Goal: Transaction & Acquisition: Purchase product/service

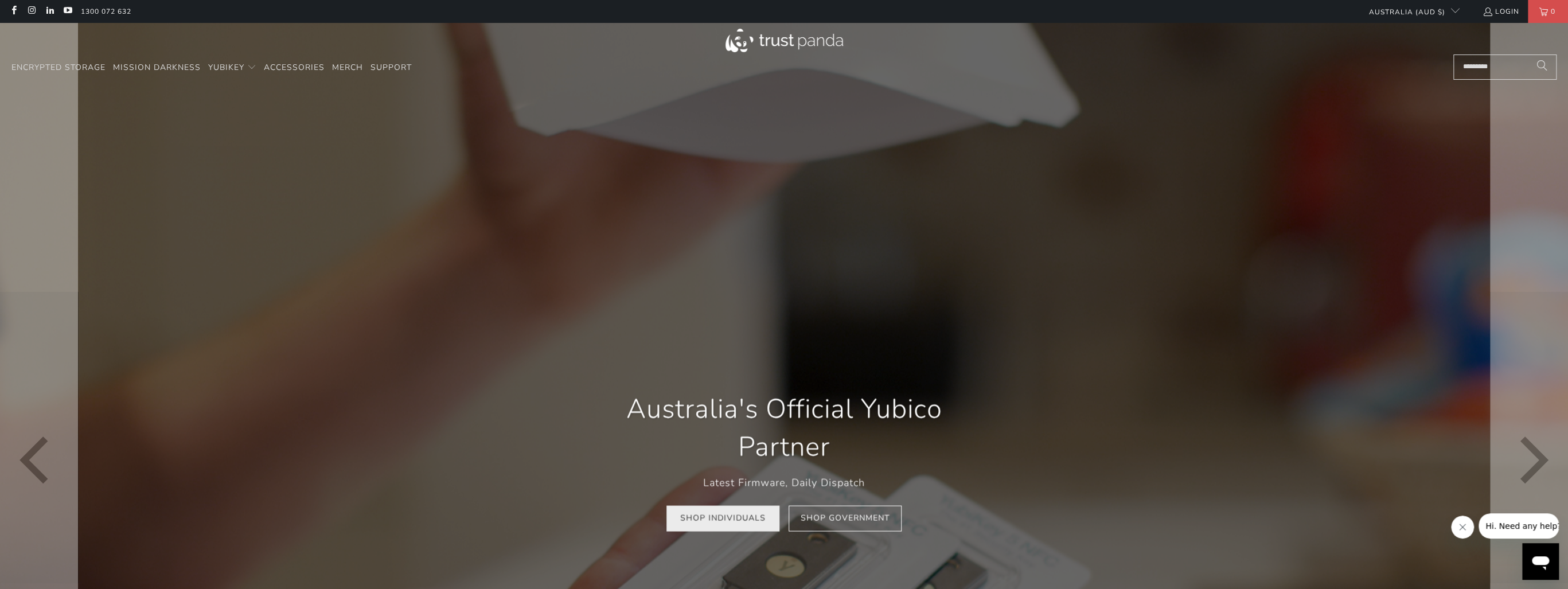
click at [724, 525] on link "Shop Individuals" at bounding box center [723, 518] width 113 height 26
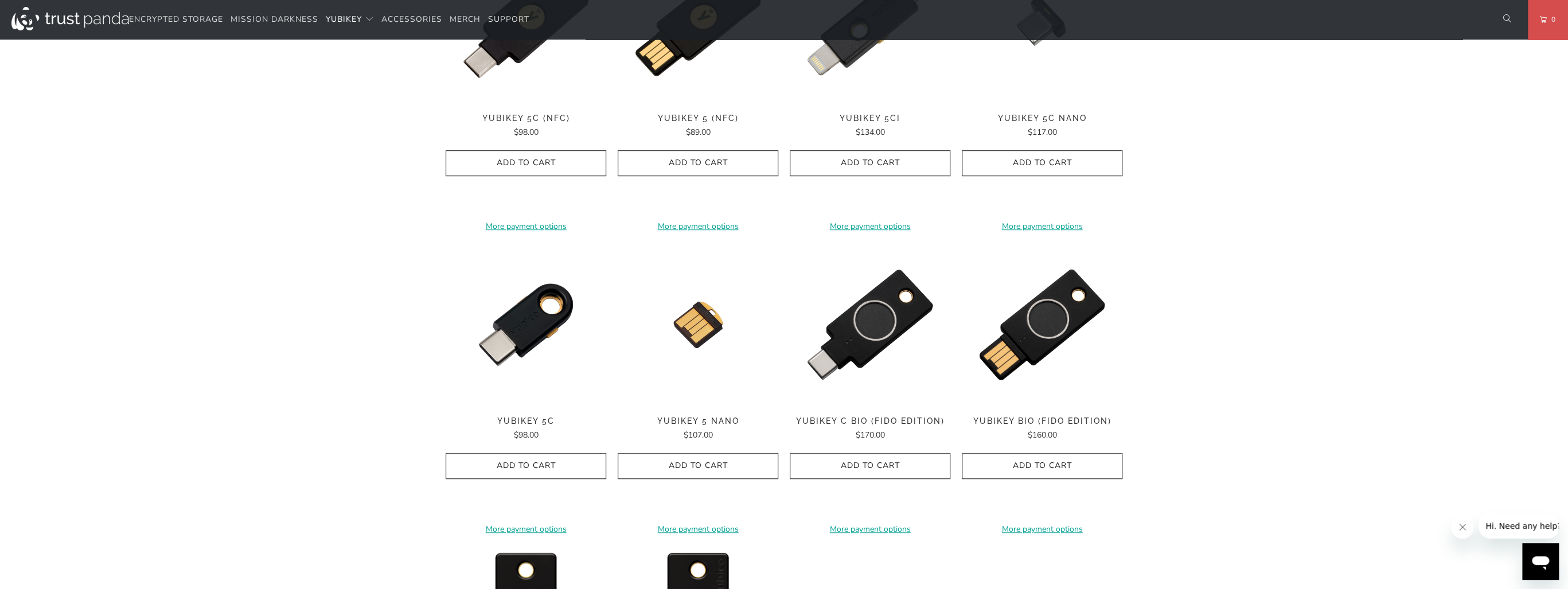
scroll to position [550, 0]
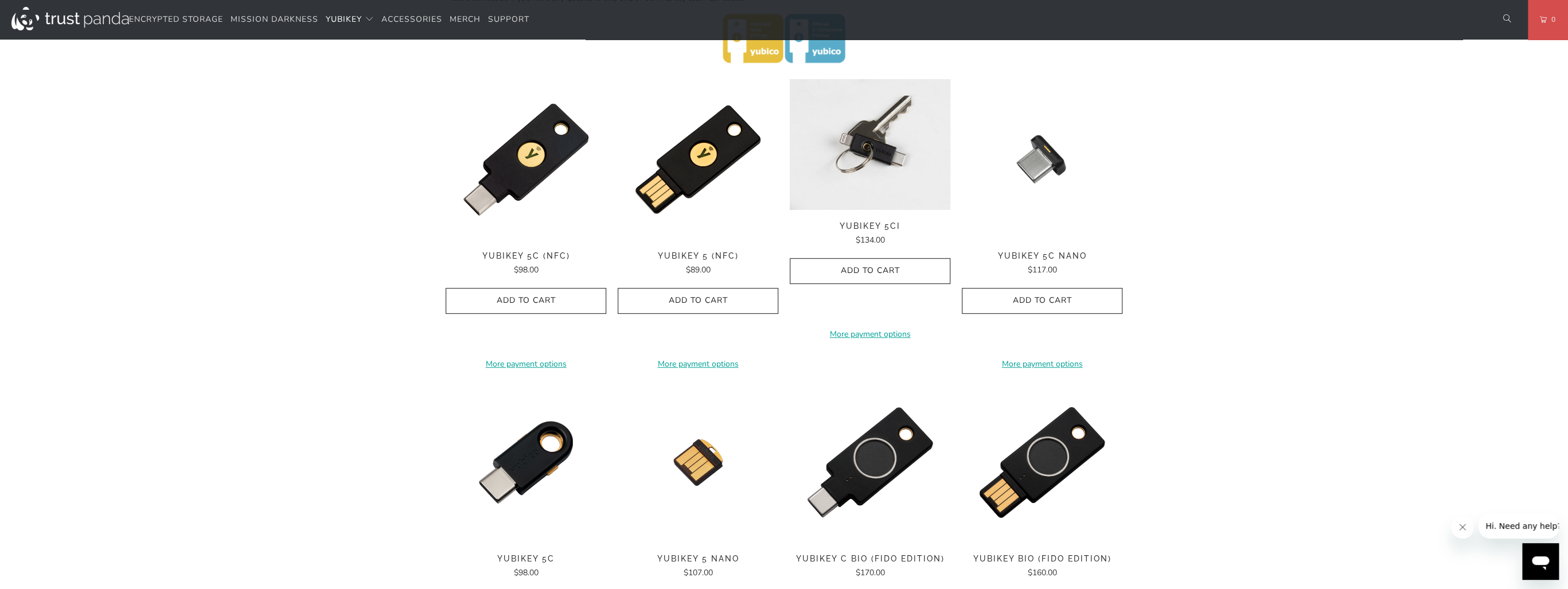
click at [864, 144] on img at bounding box center [870, 144] width 161 height 131
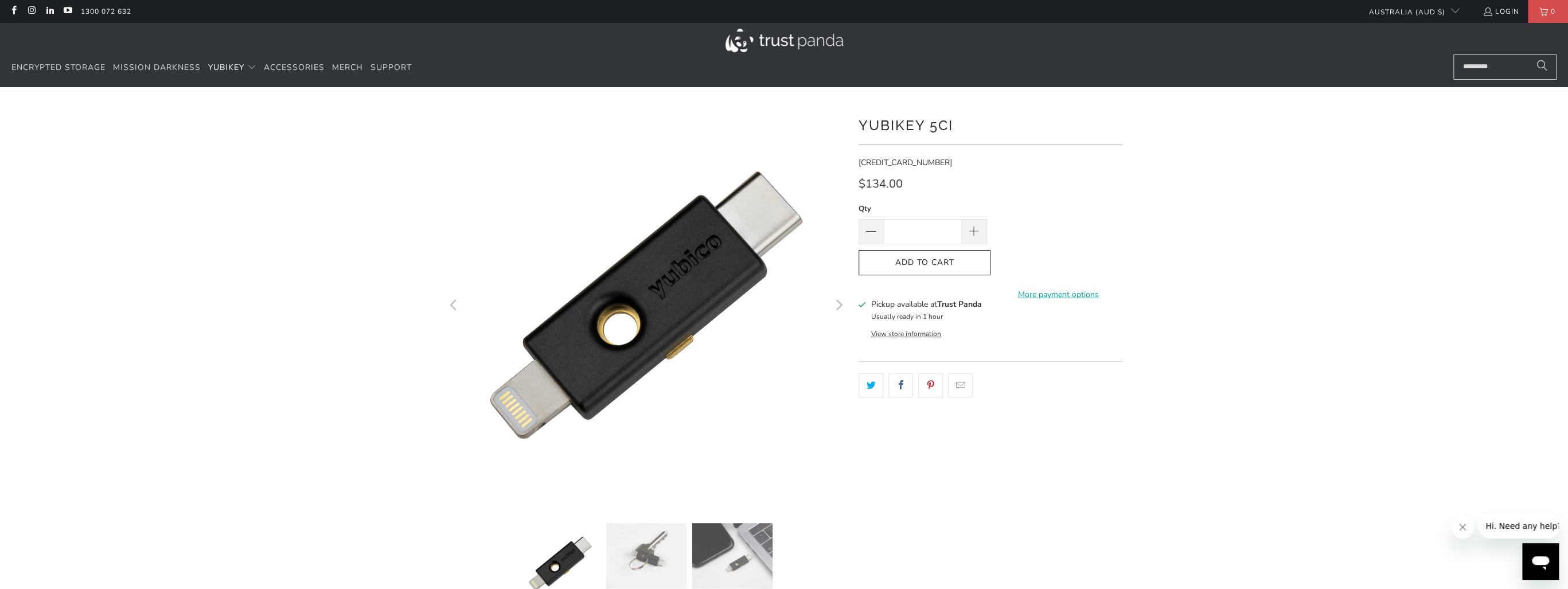
click at [313, 352] on div at bounding box center [784, 394] width 1568 height 579
click at [1220, 365] on div at bounding box center [784, 394] width 1568 height 579
